Goal: Task Accomplishment & Management: Manage account settings

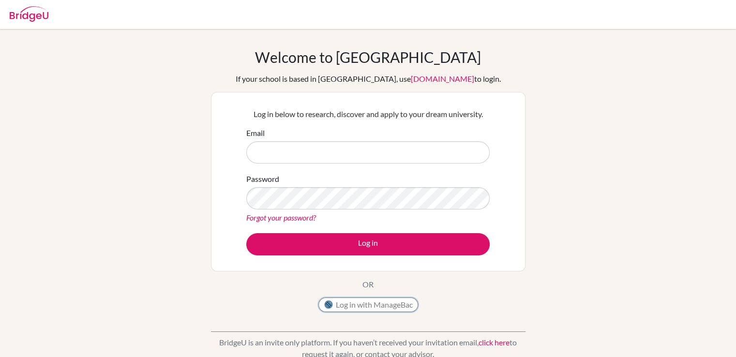
click at [331, 303] on img at bounding box center [329, 305] width 10 height 10
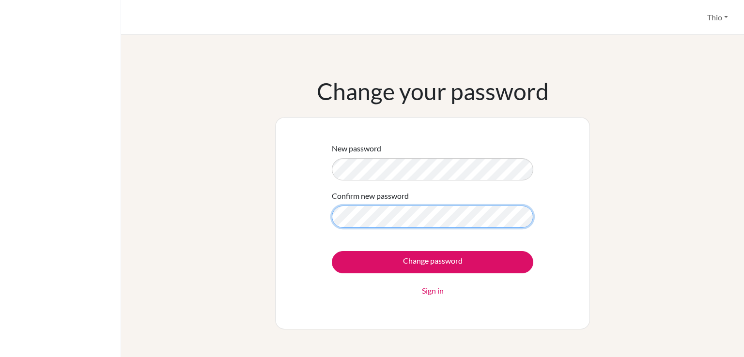
click at [332, 251] on input "Change password" at bounding box center [432, 262] width 201 height 22
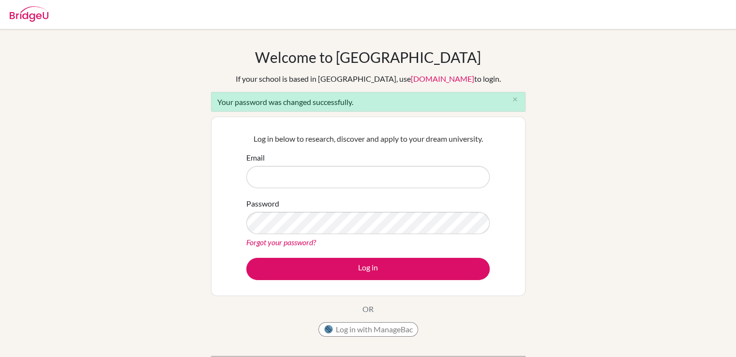
click at [317, 169] on input "Email" at bounding box center [368, 177] width 244 height 22
type input "thiowuharyanto@sekolahciputra.sch.id"
click at [246, 258] on button "Log in" at bounding box center [368, 269] width 244 height 22
